Goal: Use online tool/utility: Utilize a website feature to perform a specific function

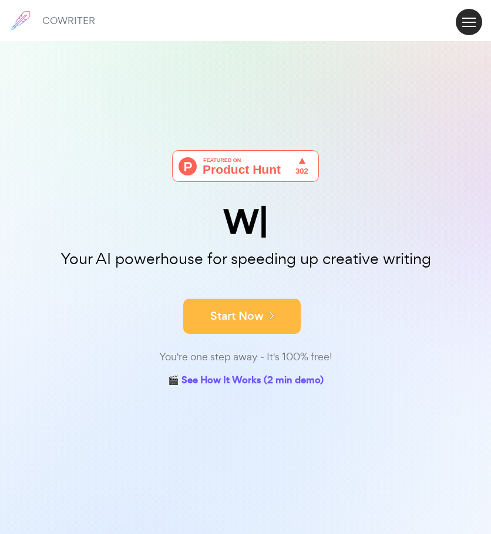
click at [254, 331] on button "Start Now" at bounding box center [241, 316] width 117 height 35
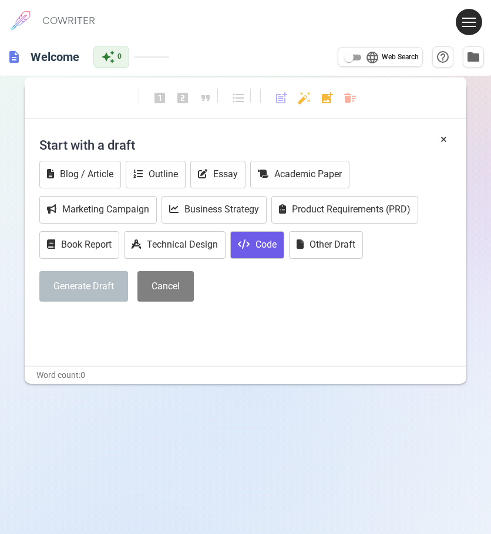
click at [274, 250] on button "Code" at bounding box center [257, 245] width 54 height 28
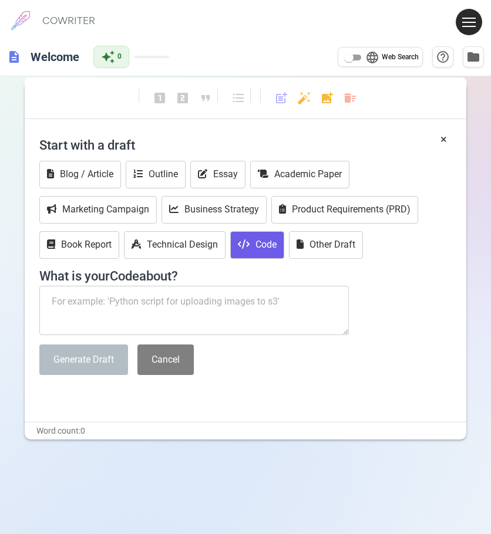
click at [181, 294] on textarea at bounding box center [193, 310] width 309 height 49
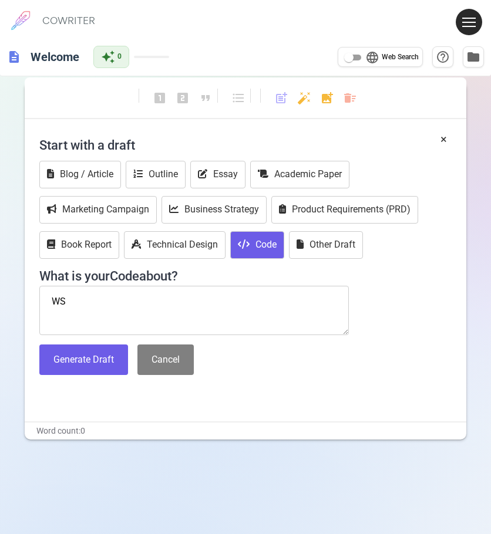
type textarea "W"
type textarea "SITE"
click at [102, 361] on button "Generate Draft" at bounding box center [83, 360] width 89 height 31
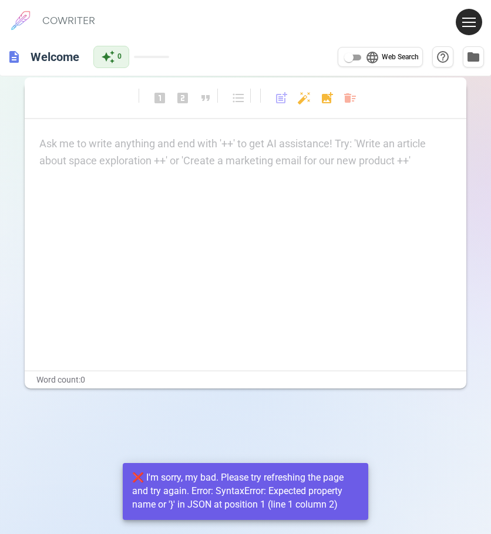
click at [114, 146] on p "Ask me to write anything and end with '++' to get AI assistance! Try: 'Write an…" at bounding box center [245, 144] width 412 height 17
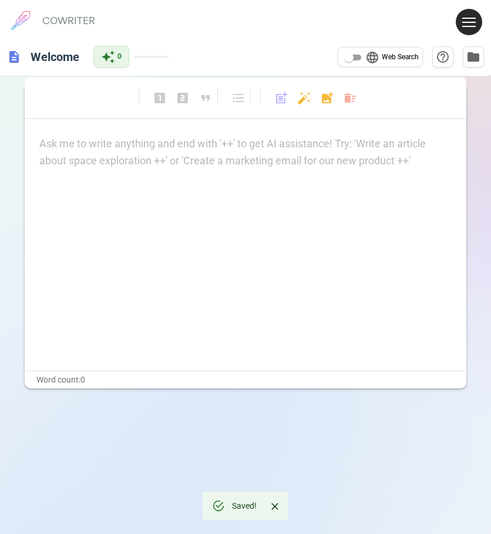
click at [160, 159] on div "Ask me to write anything and end with '++' to get AI assistance! Try: 'Write an…" at bounding box center [245, 153] width 412 height 34
click at [117, 113] on div "format_bold format_italic format_underlined looks_one looks_two looks_3 format_…" at bounding box center [246, 103] width 442 height 31
click at [66, 62] on h6 "Welcome" at bounding box center [55, 56] width 58 height 23
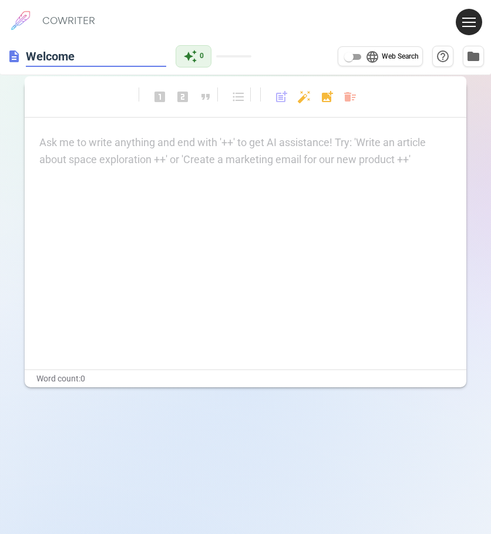
click at [139, 56] on input "Welcome" at bounding box center [96, 57] width 140 height 22
click at [125, 58] on input "Welcome" at bounding box center [96, 57] width 140 height 22
drag, startPoint x: 74, startPoint y: 11, endPoint x: 100, endPoint y: 29, distance: 31.8
click at [74, 12] on div "COWRITER" at bounding box center [68, 20] width 53 height 41
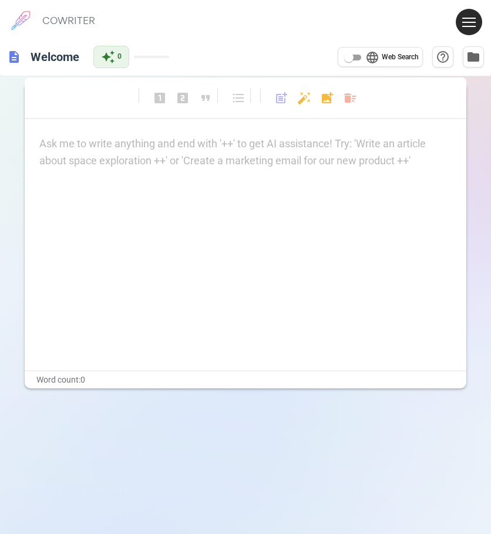
click at [74, 18] on h6 "COWRITER" at bounding box center [68, 20] width 53 height 11
click at [68, 19] on h6 "COWRITER" at bounding box center [68, 20] width 53 height 11
click at [358, 58] on input "language Web Search" at bounding box center [349, 57] width 42 height 14
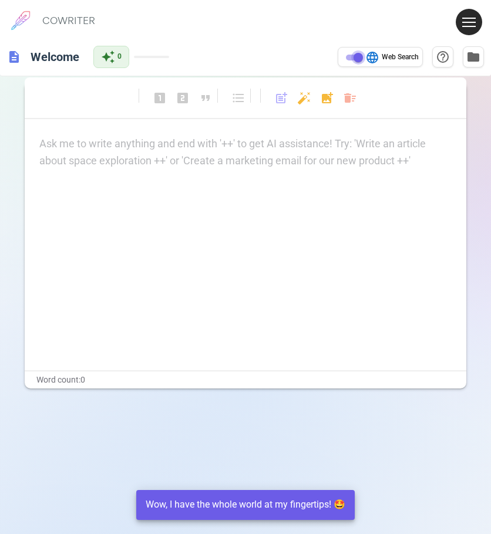
click at [349, 57] on input "language Web Search" at bounding box center [358, 57] width 42 height 14
checkbox input "false"
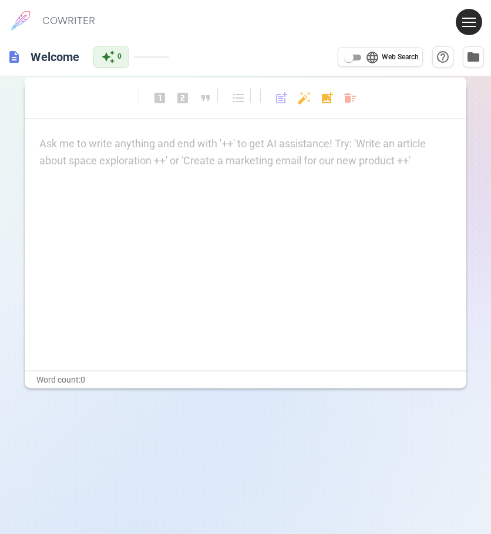
click at [467, 19] on button at bounding box center [469, 22] width 26 height 26
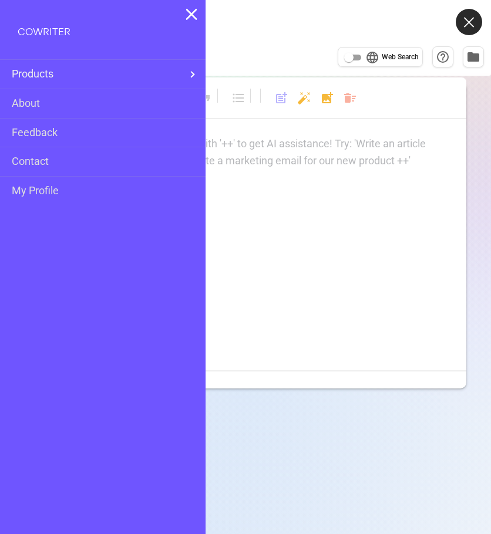
click at [41, 28] on h6 "COWRITER" at bounding box center [44, 31] width 53 height 11
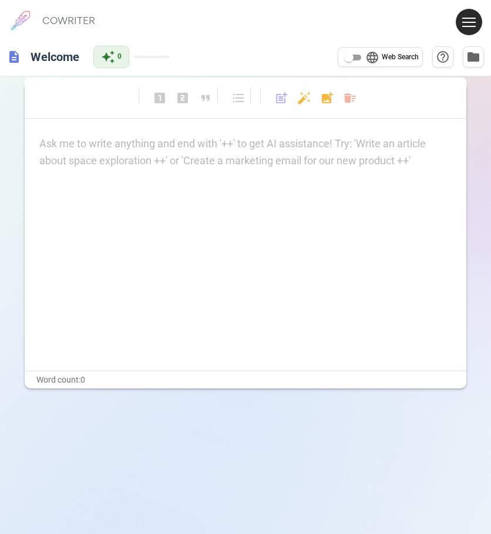
click at [148, 142] on p "Ask me to write anything and end with '++' to get AI assistance! Try: 'Write an…" at bounding box center [245, 144] width 412 height 17
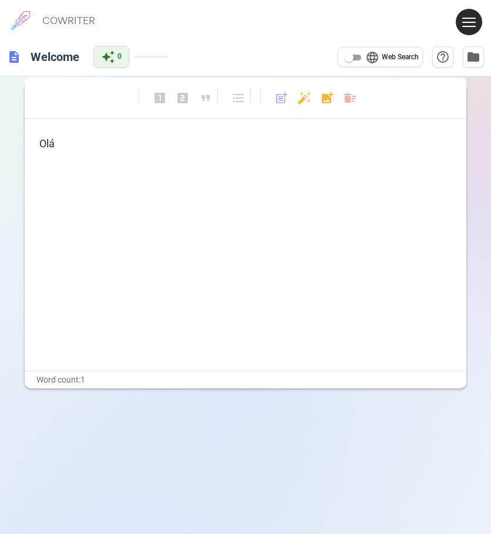
click at [203, 166] on div "Olá" at bounding box center [246, 253] width 442 height 235
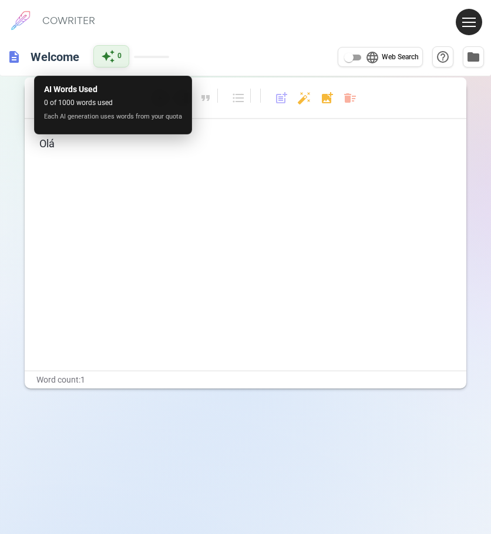
click at [119, 60] on span "0" at bounding box center [119, 56] width 4 height 12
click at [110, 54] on span "auto_awesome" at bounding box center [108, 56] width 14 height 14
click at [93, 109] on span "0 of 1000 words used" at bounding box center [113, 103] width 138 height 12
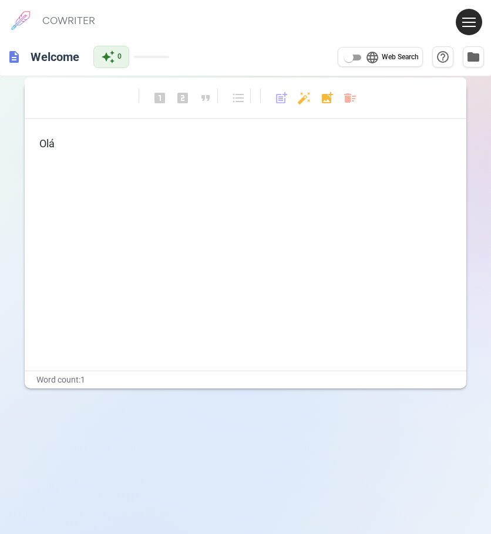
click at [392, 58] on span "Web Search" at bounding box center [400, 58] width 37 height 12
click at [370, 58] on input "language Web Search" at bounding box center [349, 57] width 42 height 14
checkbox input "true"
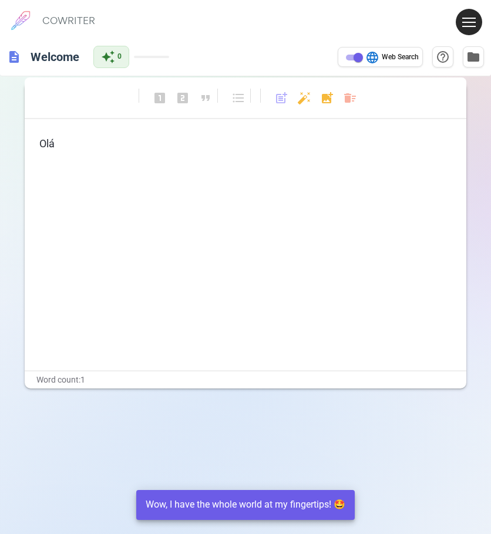
click at [92, 147] on p "Olá" at bounding box center [245, 144] width 412 height 17
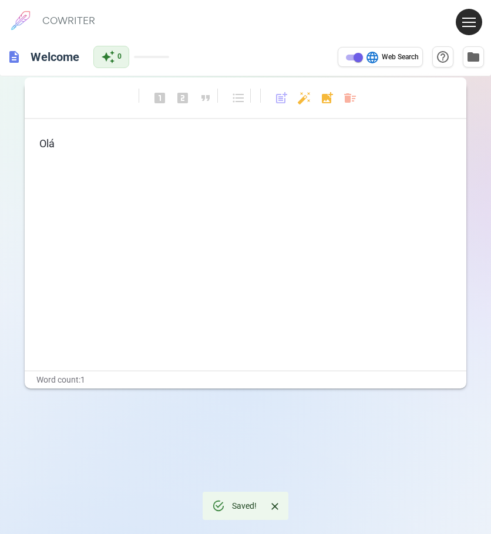
click at [114, 69] on div "description Welcome auto_awesome 0 language Web Search help_outline folder" at bounding box center [245, 57] width 491 height 38
click at [114, 55] on span "auto_awesome" at bounding box center [108, 56] width 14 height 14
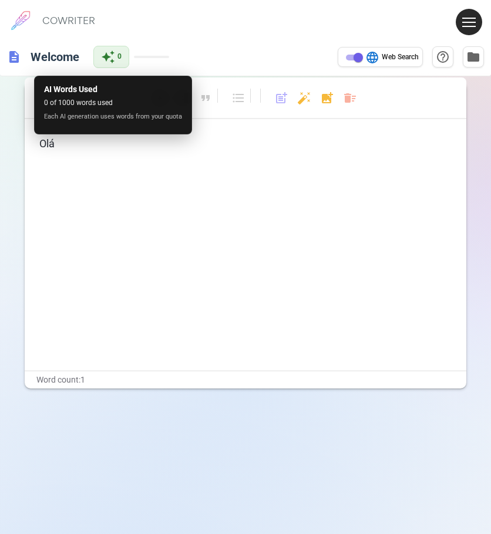
click at [75, 103] on span "0 of 1000 words used" at bounding box center [113, 103] width 138 height 12
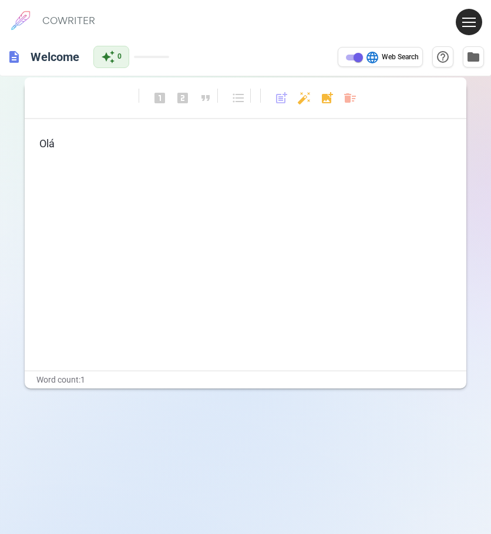
click at [225, 164] on div "Olá" at bounding box center [246, 253] width 442 height 235
click at [471, 16] on button at bounding box center [469, 22] width 26 height 26
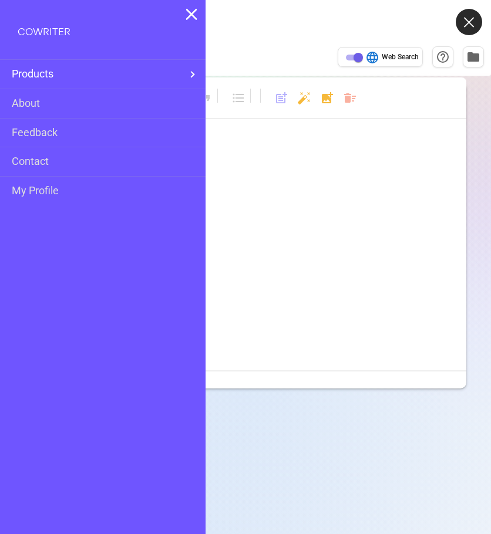
click at [156, 69] on span "Products" at bounding box center [98, 74] width 173 height 17
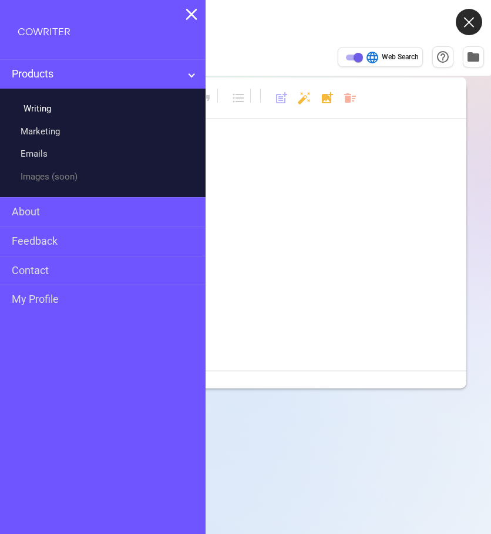
click at [51, 108] on link "Writing" at bounding box center [36, 108] width 31 height 17
click at [43, 108] on link "Writing" at bounding box center [36, 108] width 31 height 17
click at [52, 131] on link "Marketing" at bounding box center [42, 131] width 42 height 17
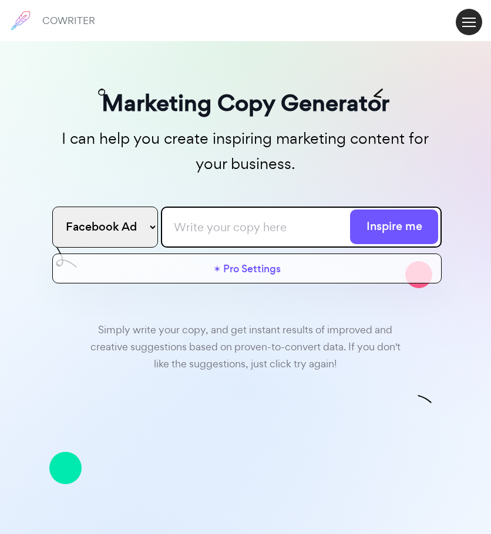
drag, startPoint x: 264, startPoint y: 234, endPoint x: 273, endPoint y: 220, distance: 16.1
click at [271, 225] on input "text" at bounding box center [301, 227] width 281 height 41
type input "r"
